Goal: Navigation & Orientation: Find specific page/section

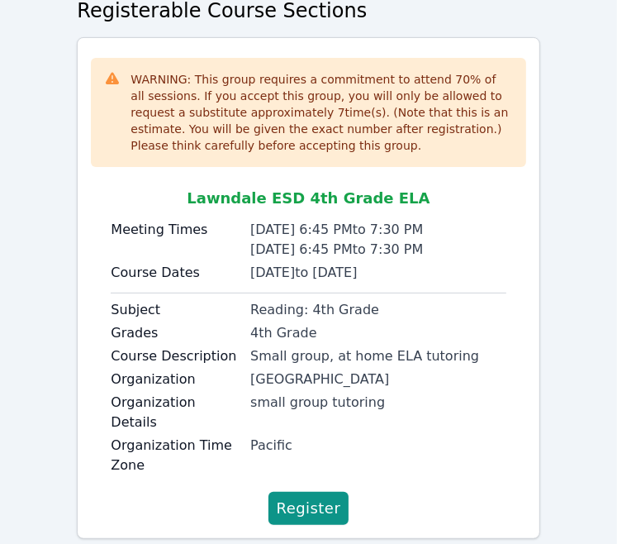
scroll to position [165, 0]
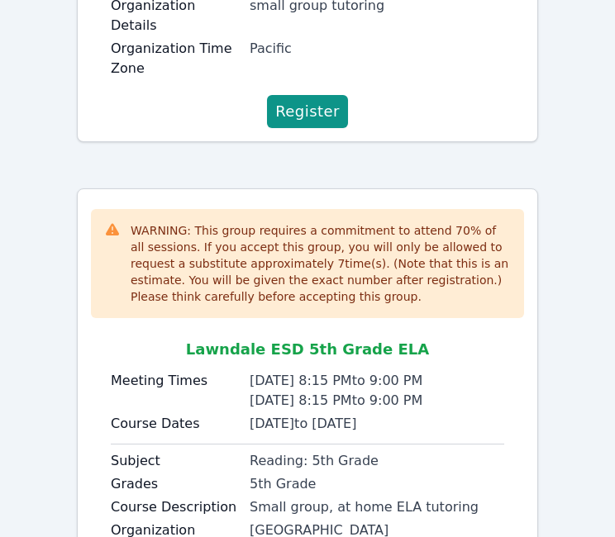
scroll to position [1230, 0]
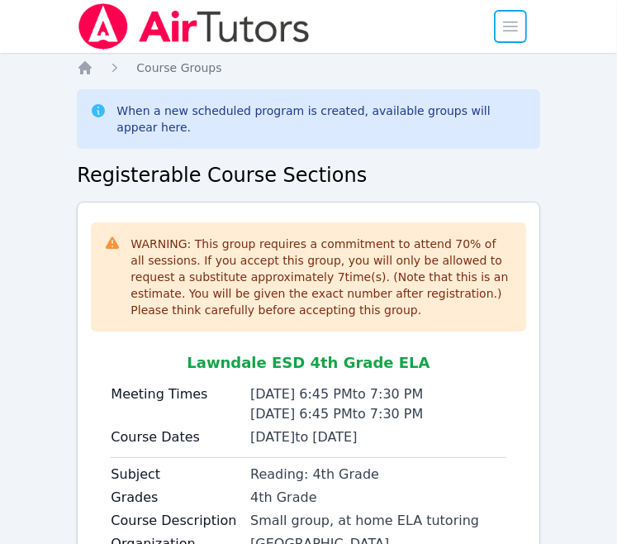
click at [516, 21] on span "button" at bounding box center [511, 26] width 36 height 36
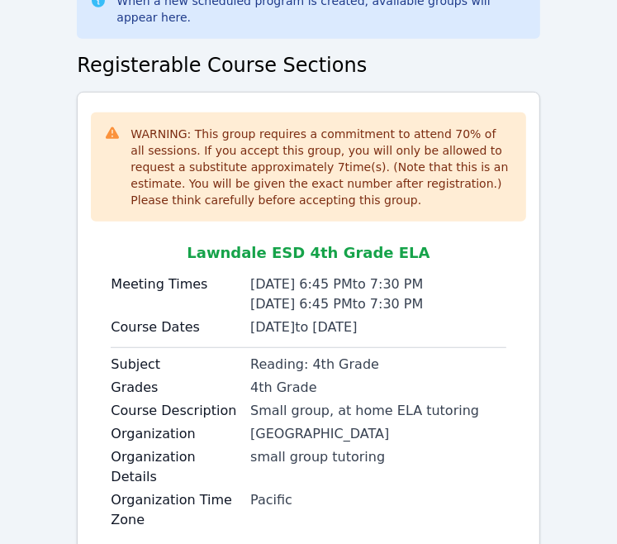
scroll to position [502, 0]
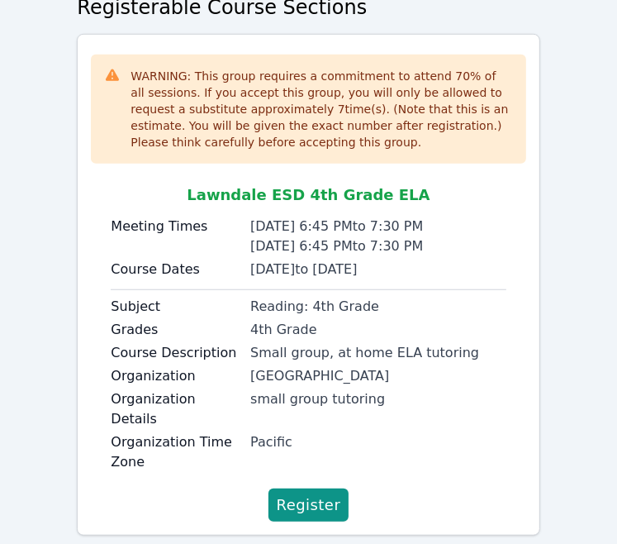
click at [601, 411] on div "Home Sessions Study Groups Students Messages 1 Open user menu Hannah Gaylord Op…" at bounding box center [308, 40] width 617 height 1084
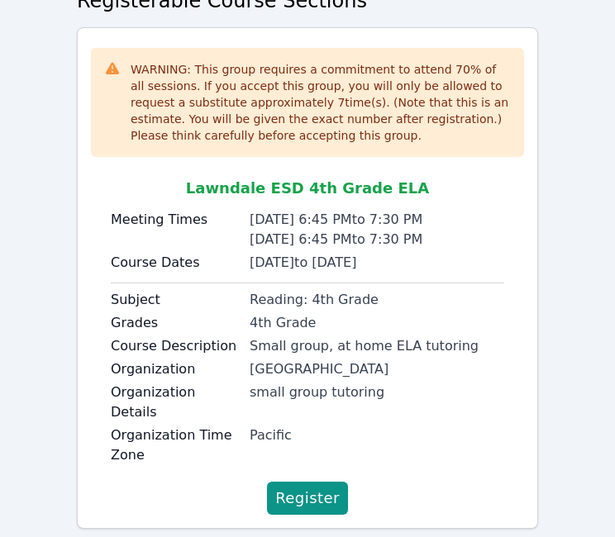
scroll to position [0, 0]
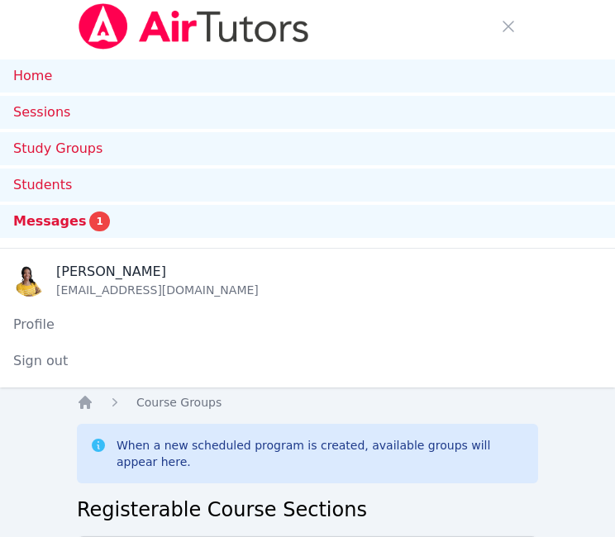
click at [59, 85] on link "Home" at bounding box center [307, 75] width 615 height 33
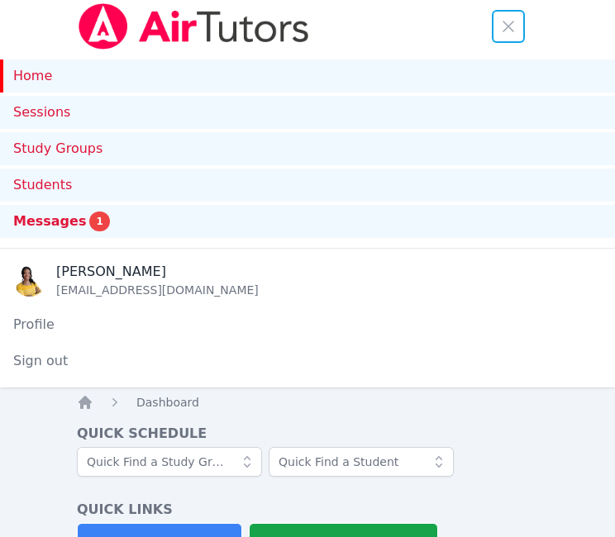
click at [499, 23] on span "button" at bounding box center [508, 26] width 36 height 36
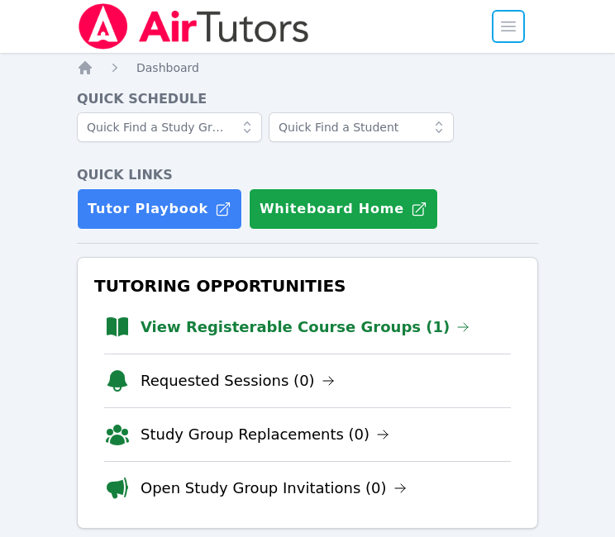
click at [511, 39] on span "button" at bounding box center [508, 26] width 36 height 36
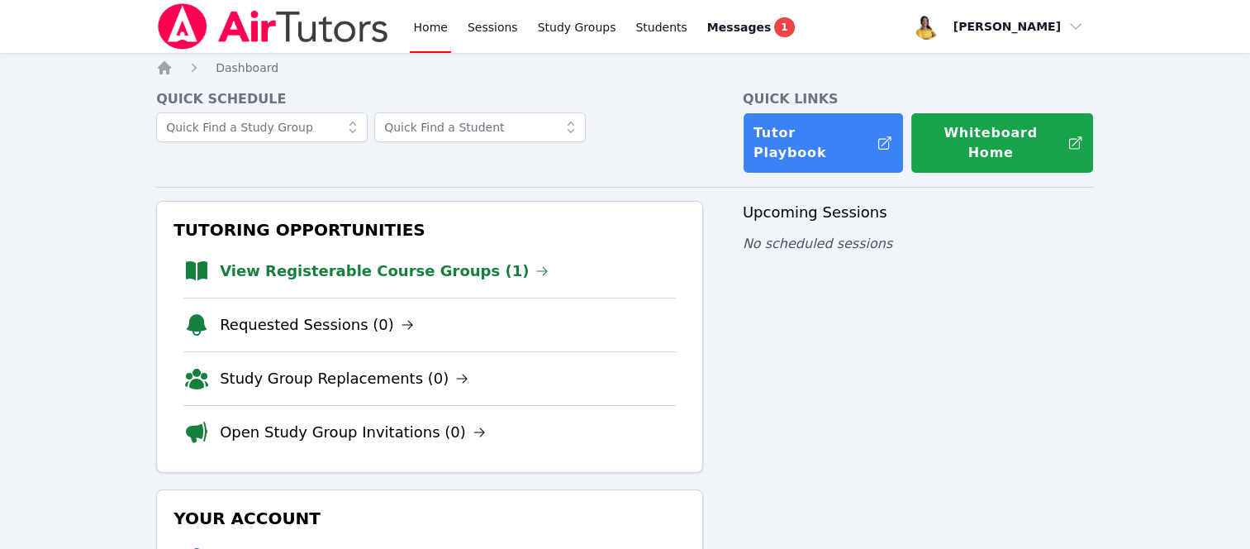
click at [629, 144] on link "Tutor Playbook" at bounding box center [823, 142] width 161 height 61
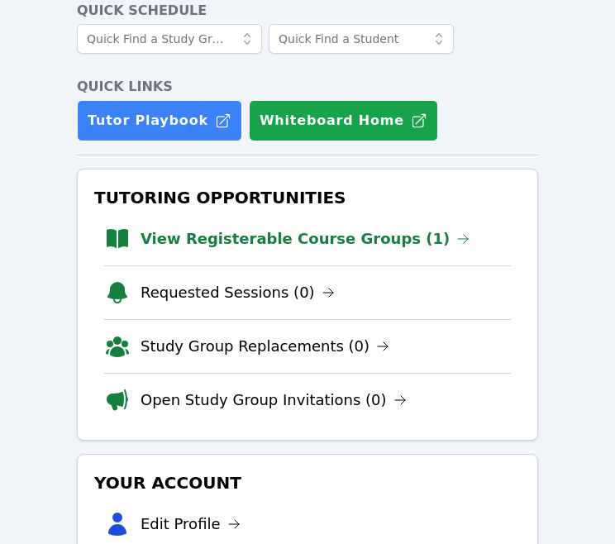
scroll to position [425, 0]
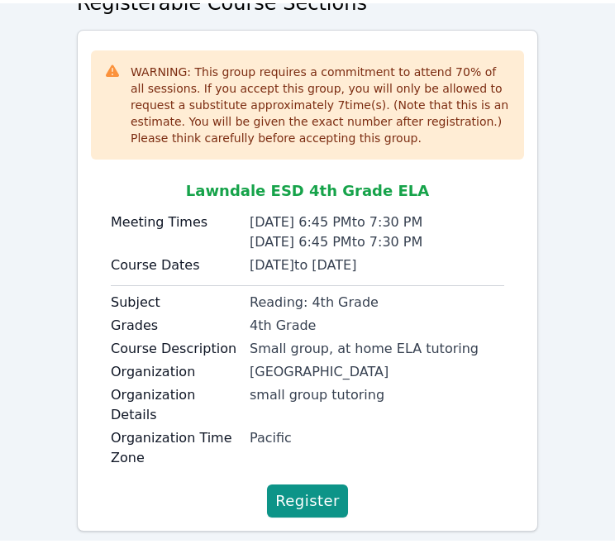
scroll to position [145, 0]
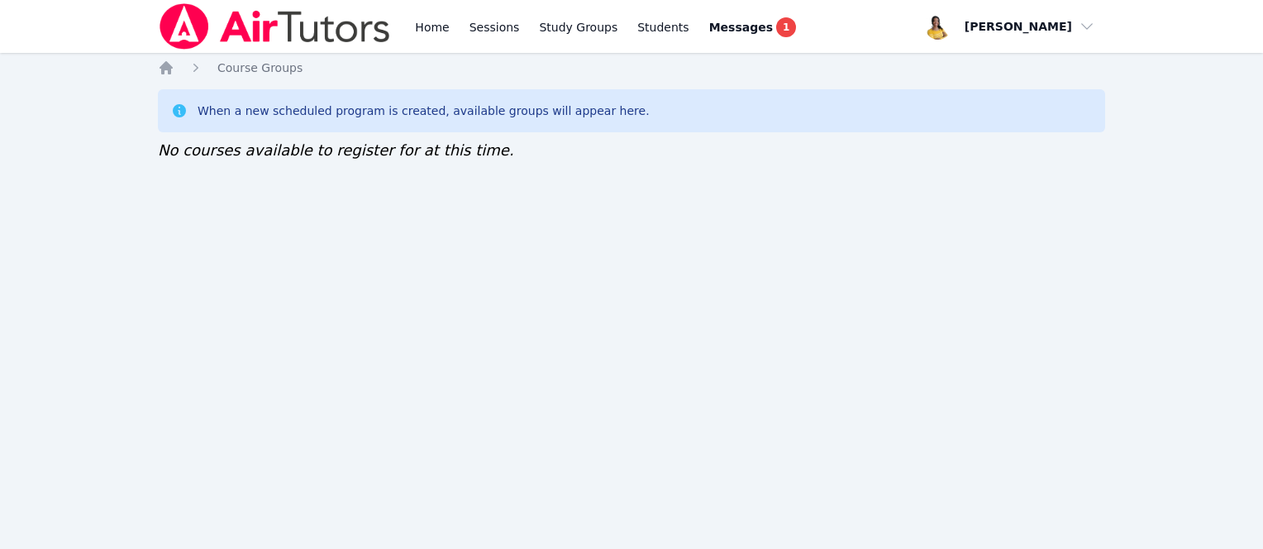
click at [436, 24] on link "Home" at bounding box center [432, 26] width 40 height 53
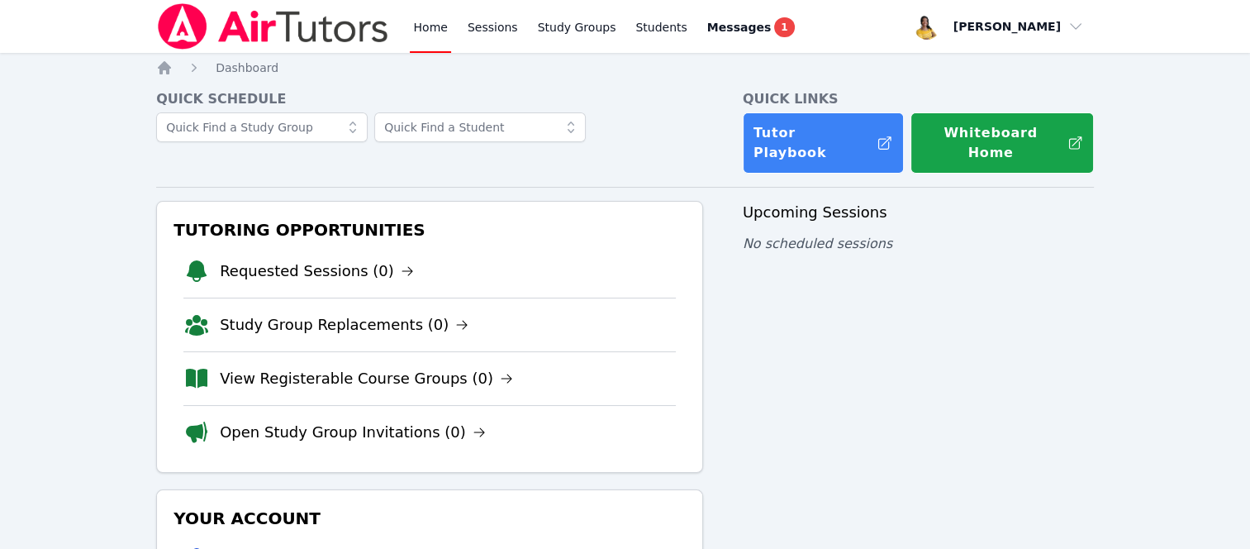
click at [614, 132] on link "Tutor Playbook" at bounding box center [823, 142] width 161 height 61
click at [324, 367] on link "View Registerable Course Groups (0)" at bounding box center [366, 378] width 293 height 23
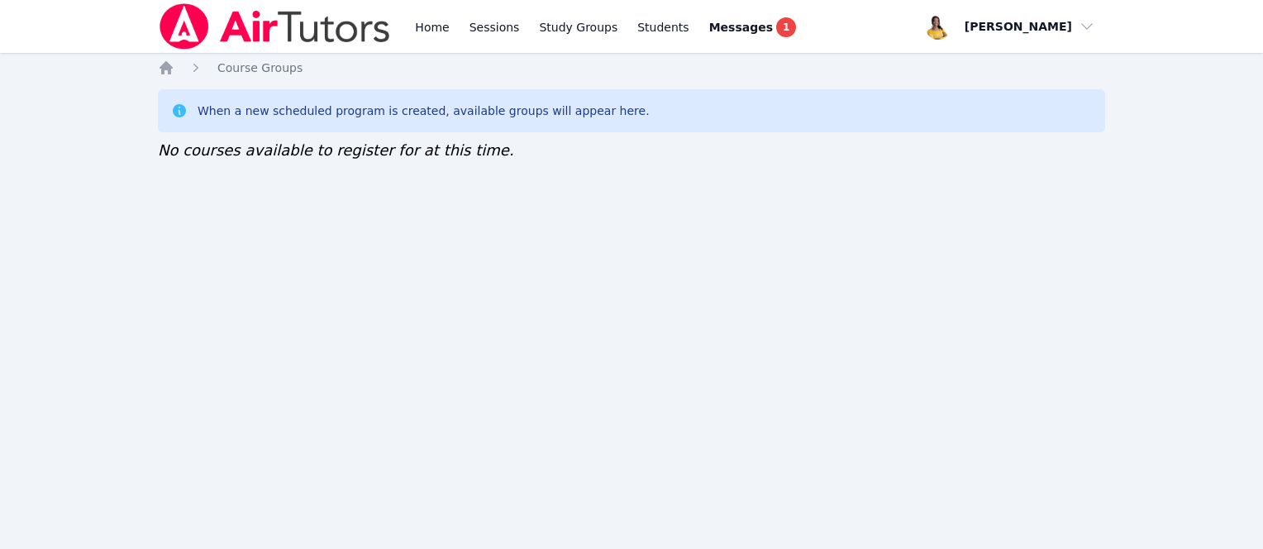
click at [548, 27] on link "Study Groups" at bounding box center [577, 26] width 85 height 53
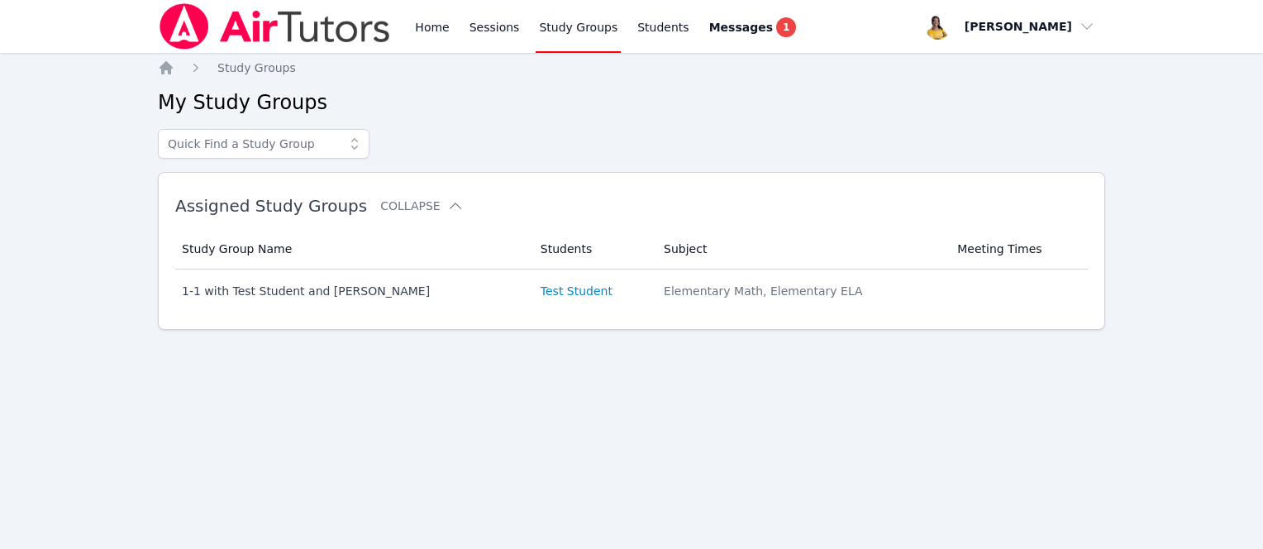
click at [172, 70] on icon "Breadcrumb" at bounding box center [166, 67] width 17 height 17
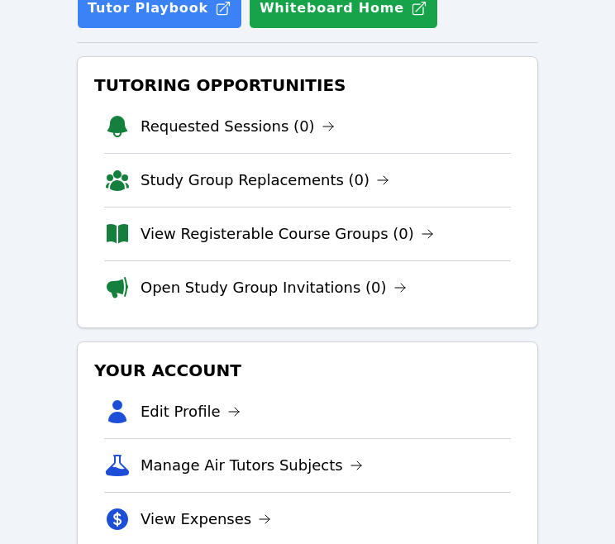
scroll to position [200, 0]
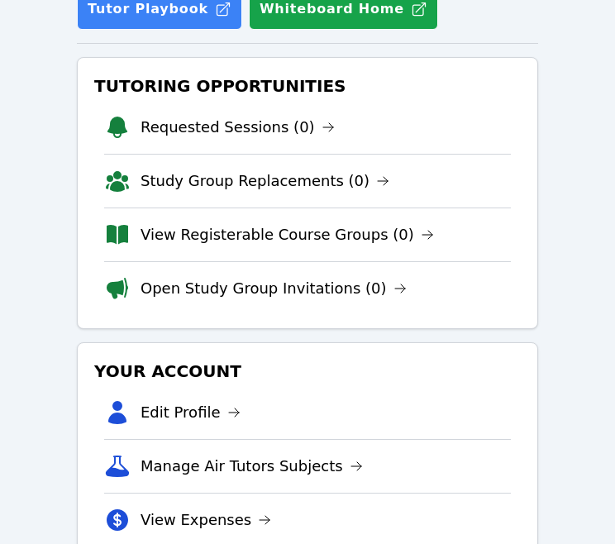
click at [357, 240] on link "View Registerable Course Groups (0)" at bounding box center [286, 234] width 293 height 23
